Goal: Task Accomplishment & Management: Use online tool/utility

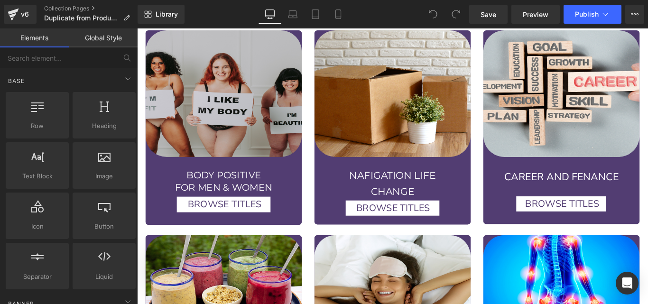
scroll to position [1625, 0]
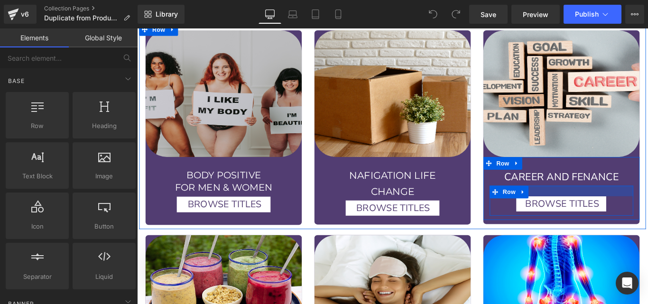
drag, startPoint x: 601, startPoint y: 196, endPoint x: 467, endPoint y: 208, distance: 135.2
click at [602, 205] on div at bounding box center [613, 211] width 161 height 12
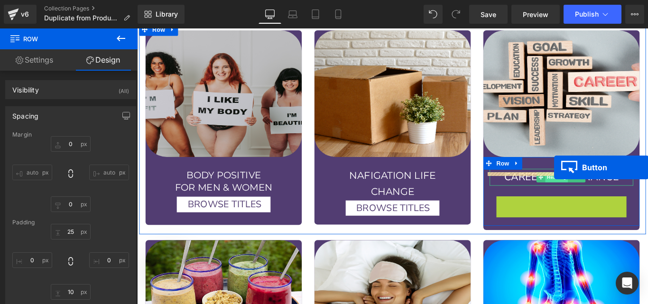
drag, startPoint x: 605, startPoint y: 211, endPoint x: 605, endPoint y: 185, distance: 26.6
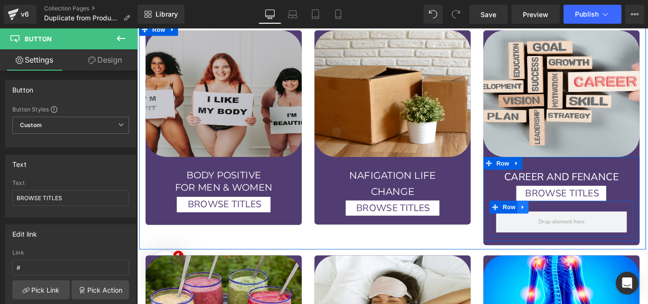
click at [571, 222] on link at bounding box center [570, 229] width 12 height 14
click at [593, 226] on icon at bounding box center [595, 229] width 7 height 7
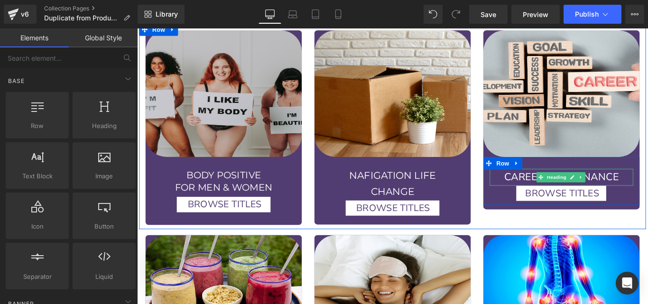
click at [647, 187] on span "CAREER AND FENANCE" at bounding box center [613, 194] width 129 height 15
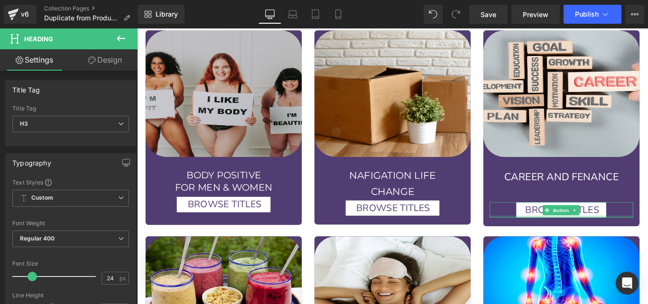
click at [564, 239] on div at bounding box center [613, 240] width 161 height 2
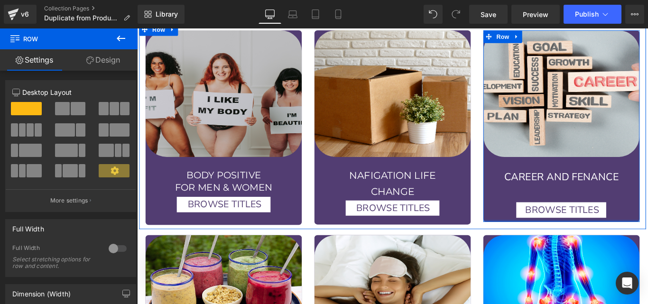
drag, startPoint x: 562, startPoint y: 230, endPoint x: 565, endPoint y: 220, distance: 10.4
click at [565, 220] on div "Image CAREER AND FENANCE Heading BROWSE TITLES Button Row Row" at bounding box center [614, 137] width 176 height 215
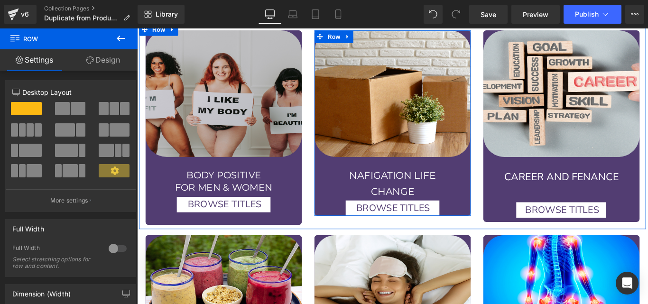
drag, startPoint x: 418, startPoint y: 230, endPoint x: 419, endPoint y: 220, distance: 10.0
click at [419, 220] on div "Image NAFIGATION LIFE CHANGE Heading Row BROWSE TITLES Button Row Row" at bounding box center [424, 134] width 176 height 208
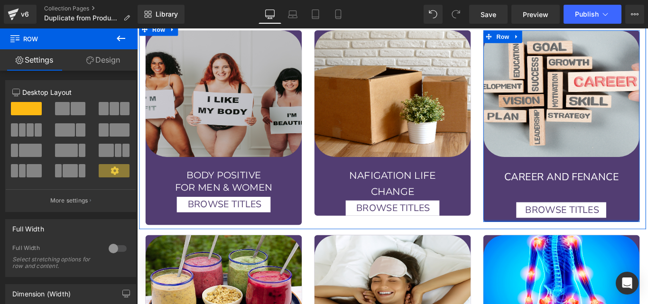
drag, startPoint x: 666, startPoint y: 229, endPoint x: 667, endPoint y: 221, distance: 8.1
click at [647, 221] on div "Image CAREER AND FENANCE Heading BROWSE TITLES Button Row Row" at bounding box center [614, 137] width 176 height 215
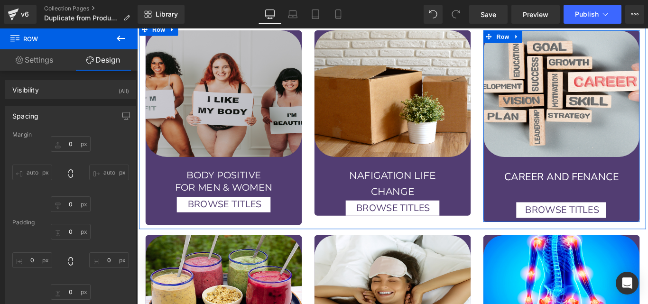
drag, startPoint x: 557, startPoint y: 230, endPoint x: 557, endPoint y: 224, distance: 5.7
click at [557, 224] on div "Image CAREER AND FENANCE Heading BROWSE TITLES Button Row Row" at bounding box center [614, 137] width 176 height 215
click at [563, 225] on div "Image CAREER AND FENANCE Heading BROWSE TITLES Button Row Row" at bounding box center [614, 137] width 176 height 215
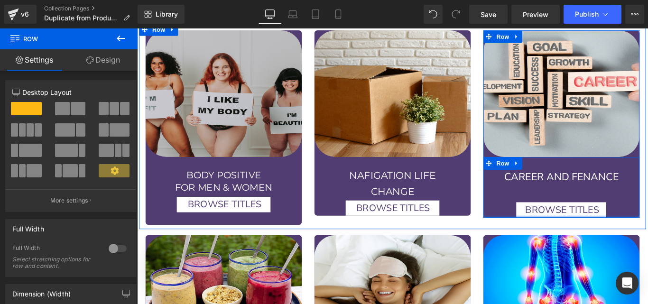
drag, startPoint x: 562, startPoint y: 226, endPoint x: 563, endPoint y: 219, distance: 7.2
click at [563, 219] on div "CAREER AND FENANCE Heading BROWSE TITLES Button Row" at bounding box center [614, 207] width 176 height 68
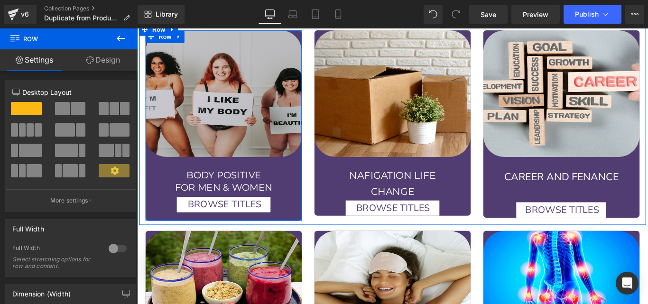
drag, startPoint x: 241, startPoint y: 232, endPoint x: 245, endPoint y: 220, distance: 12.5
click at [245, 220] on div "Image BODY POSITIVE FOR MEN & WOMEN Heading BROWSE TITLES Button Row Row Row" at bounding box center [235, 136] width 176 height 213
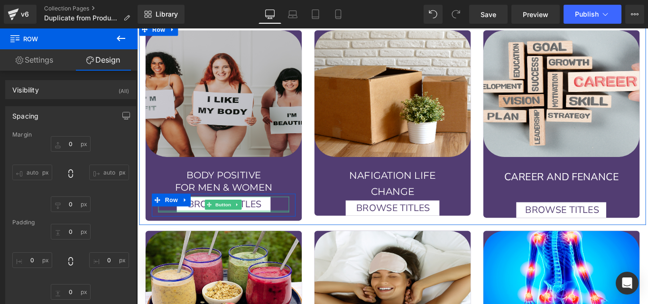
drag, startPoint x: 255, startPoint y: 228, endPoint x: 257, endPoint y: 219, distance: 9.2
click at [257, 219] on div "Image BODY POSITIVE FOR MEN & WOMEN Heading BROWSE TITLES Button Row Row Row" at bounding box center [235, 136] width 176 height 213
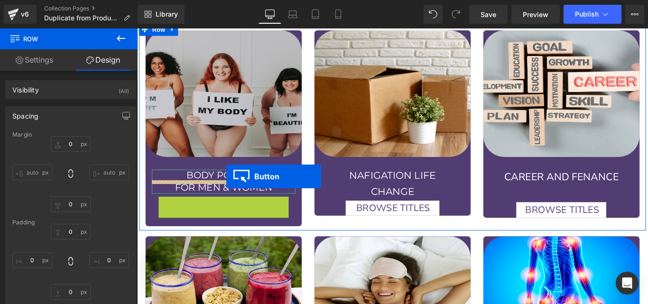
drag, startPoint x: 227, startPoint y: 210, endPoint x: 237, endPoint y: 194, distance: 18.8
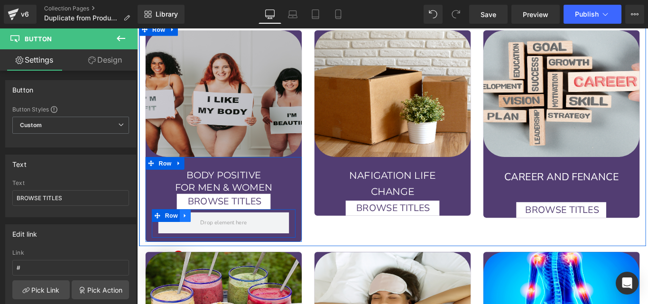
click at [188, 235] on icon at bounding box center [191, 238] width 7 height 7
click at [212, 235] on icon at bounding box center [215, 238] width 7 height 7
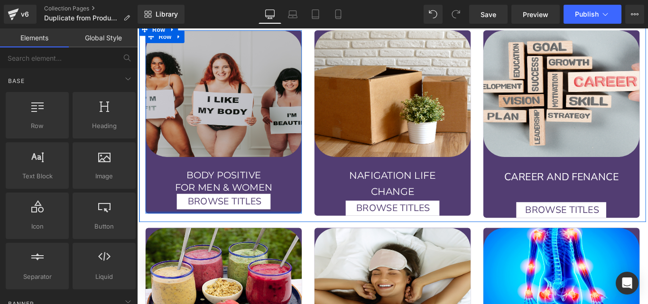
drag, startPoint x: 221, startPoint y: 221, endPoint x: 177, endPoint y: 212, distance: 44.5
click at [222, 212] on div "Image BODY POSITIVE FOR MEN & WOMEN Heading BROWSE TITLES Button Row Row" at bounding box center [235, 132] width 176 height 205
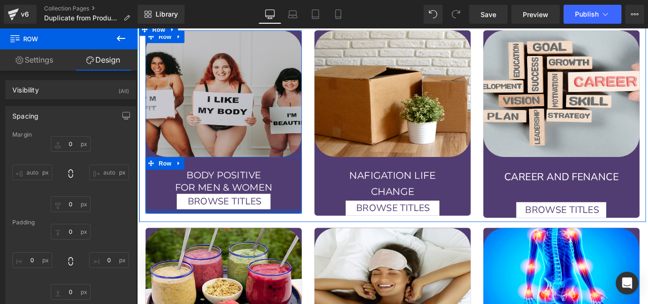
drag, startPoint x: 162, startPoint y: 221, endPoint x: 175, endPoint y: 217, distance: 13.7
click at [175, 217] on div "Image BODY POSITIVE FOR MEN & WOMEN Heading BROWSE TITLES Button Row Row" at bounding box center [235, 132] width 176 height 205
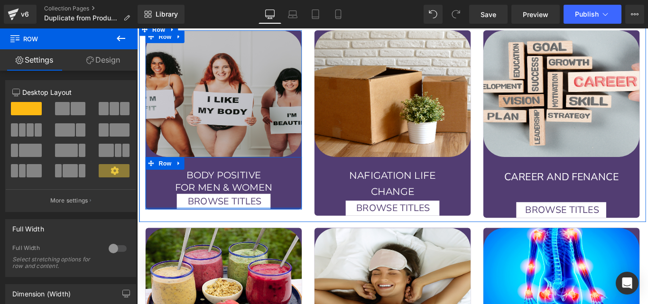
drag, startPoint x: 175, startPoint y: 217, endPoint x: 533, endPoint y: 30, distance: 403.5
click at [176, 210] on div "BODY POSITIVE FOR MEN & WOMEN Heading BROWSE TITLES Button Row" at bounding box center [235, 202] width 176 height 58
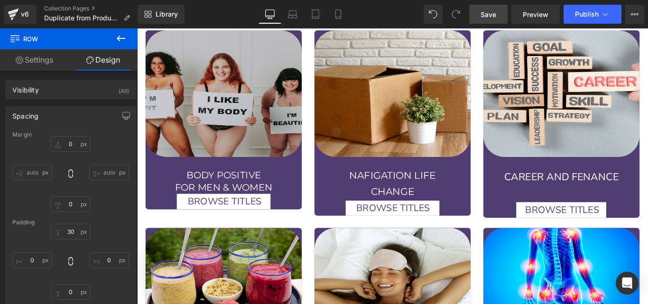
click at [481, 21] on link "Save" at bounding box center [488, 14] width 38 height 19
